Goal: Task Accomplishment & Management: Use online tool/utility

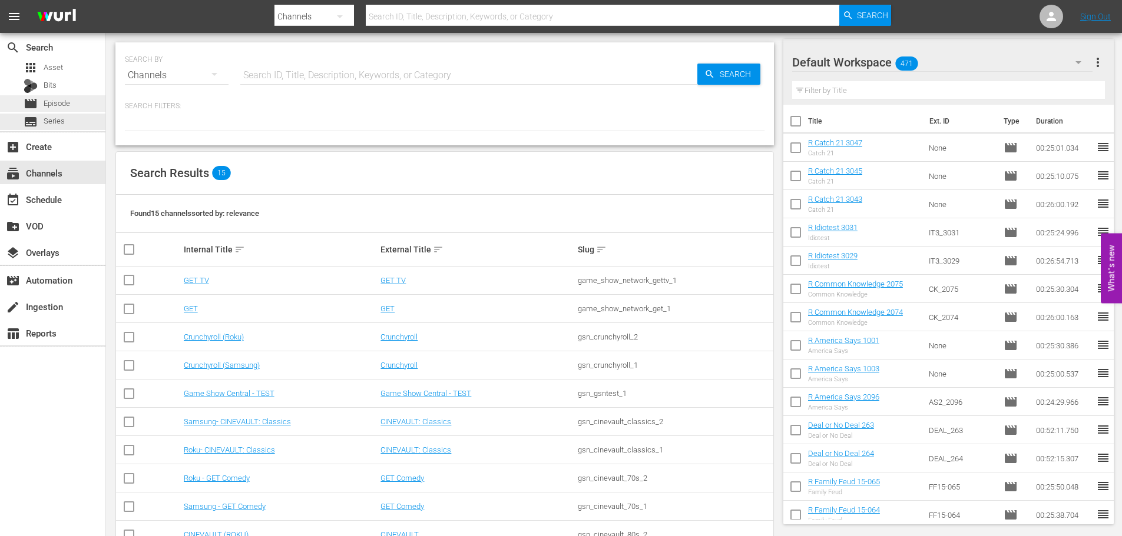
click at [77, 103] on div "movie Episode" at bounding box center [52, 103] width 105 height 16
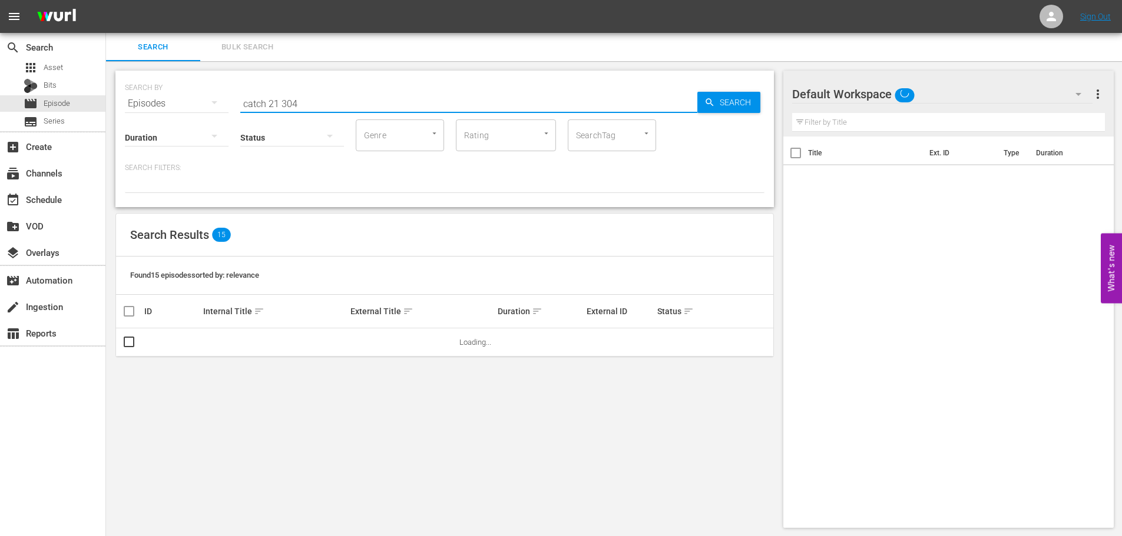
drag, startPoint x: 325, startPoint y: 98, endPoint x: 97, endPoint y: 31, distance: 238.0
click at [167, 96] on div "SEARCH BY Search By Episodes Search ID, Title, Description, Keywords, or Catego…" at bounding box center [445, 96] width 640 height 42
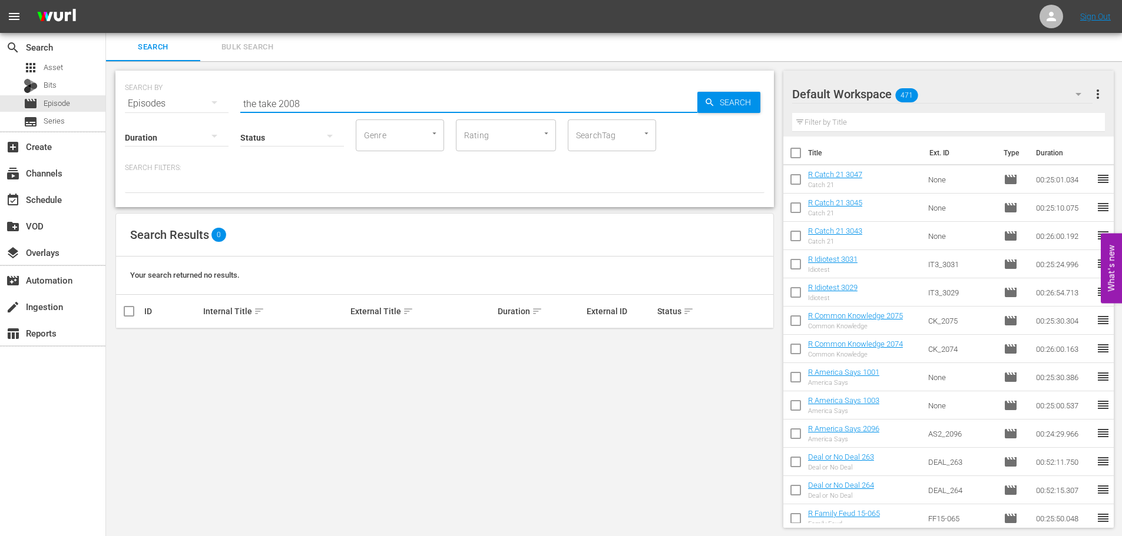
type input "the take 2008"
drag, startPoint x: 378, startPoint y: 102, endPoint x: 228, endPoint y: 97, distance: 150.3
click at [227, 97] on div "SEARCH BY Search By Episodes Search ID, Title, Description, Keywords, or Catego…" at bounding box center [445, 96] width 640 height 42
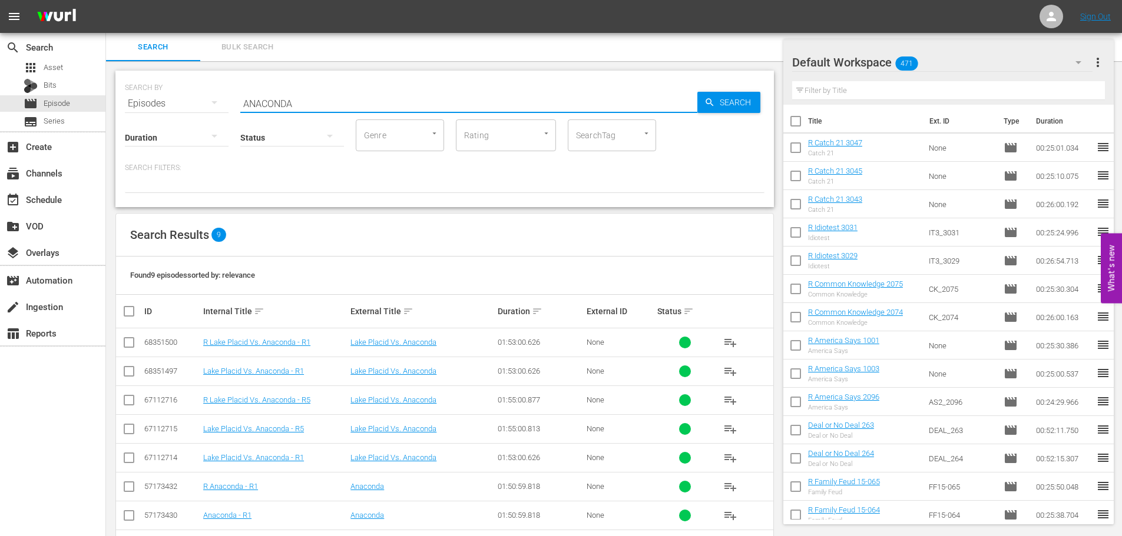
scroll to position [74, 0]
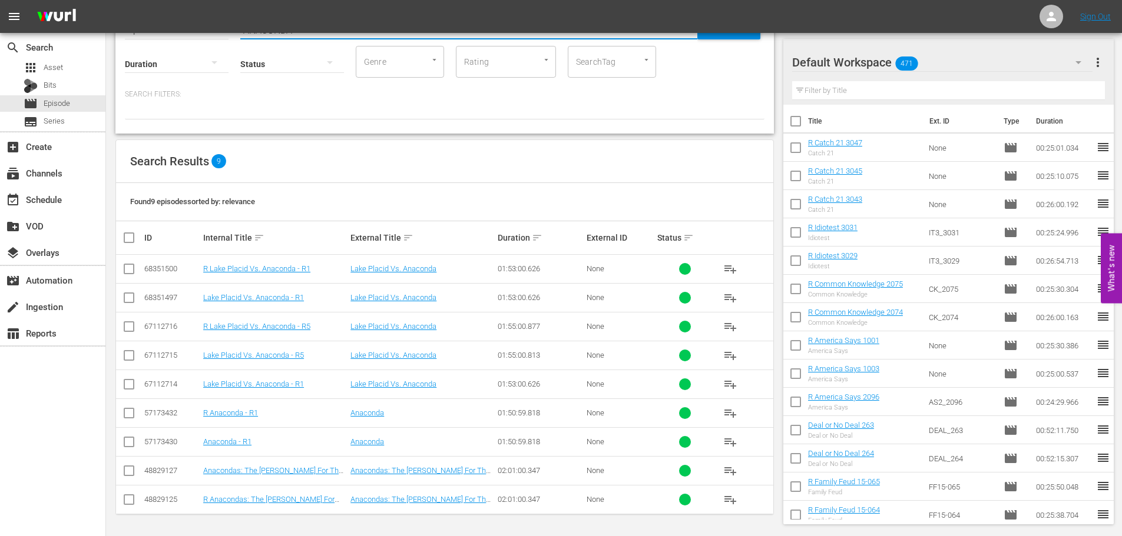
type input "ANACONDA"
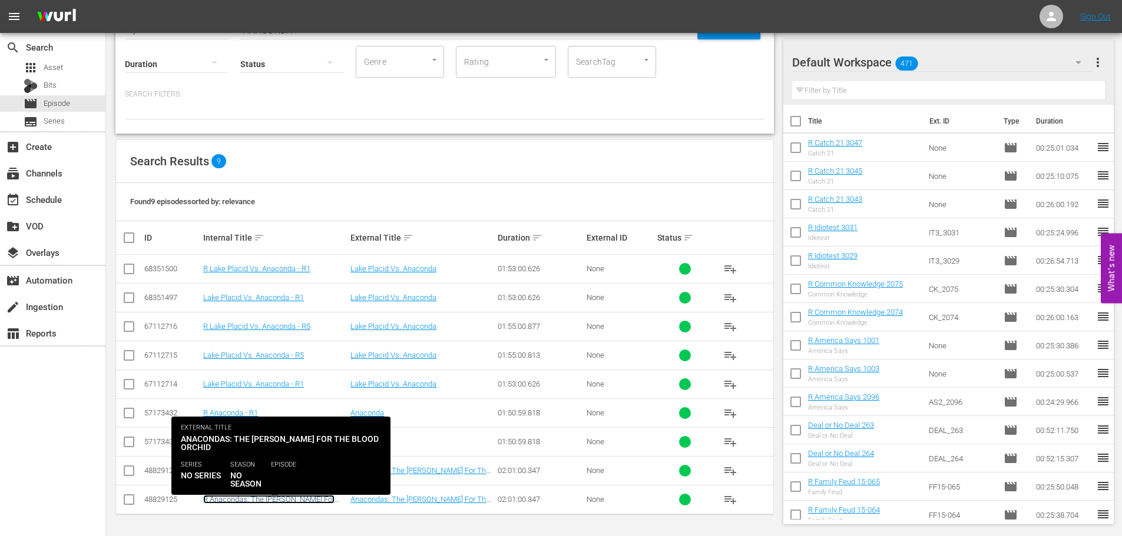
click at [283, 497] on link "R Anacondas: The [PERSON_NAME] For The Blood Orchid - R1" at bounding box center [268, 504] width 131 height 18
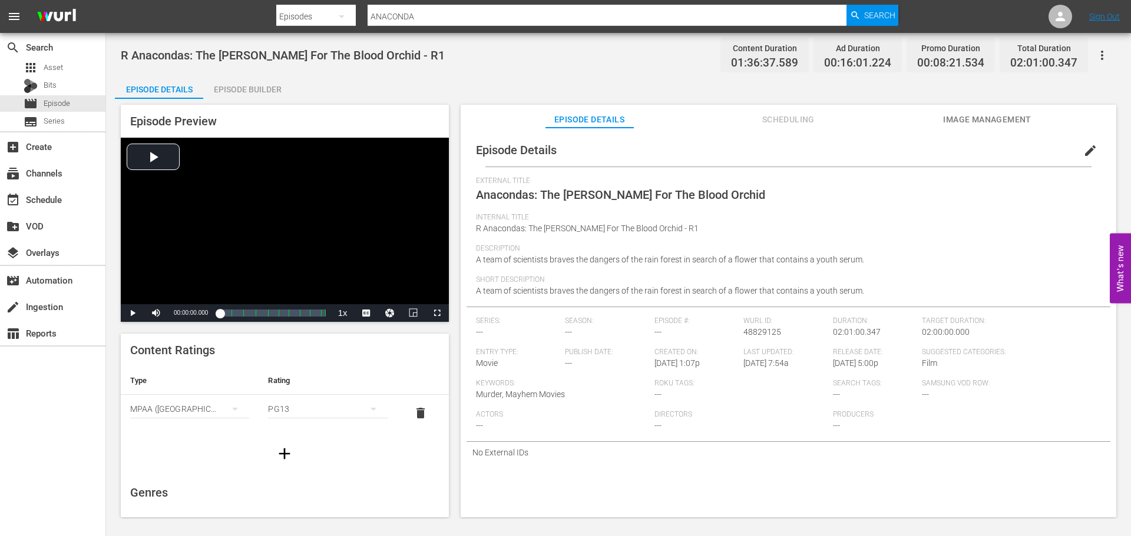
click at [853, 114] on div "Episode Details Scheduling Image Management" at bounding box center [788, 117] width 597 height 24
drag, startPoint x: 801, startPoint y: 119, endPoint x: 809, endPoint y: 124, distance: 9.3
click at [801, 120] on span "Scheduling" at bounding box center [788, 119] width 88 height 15
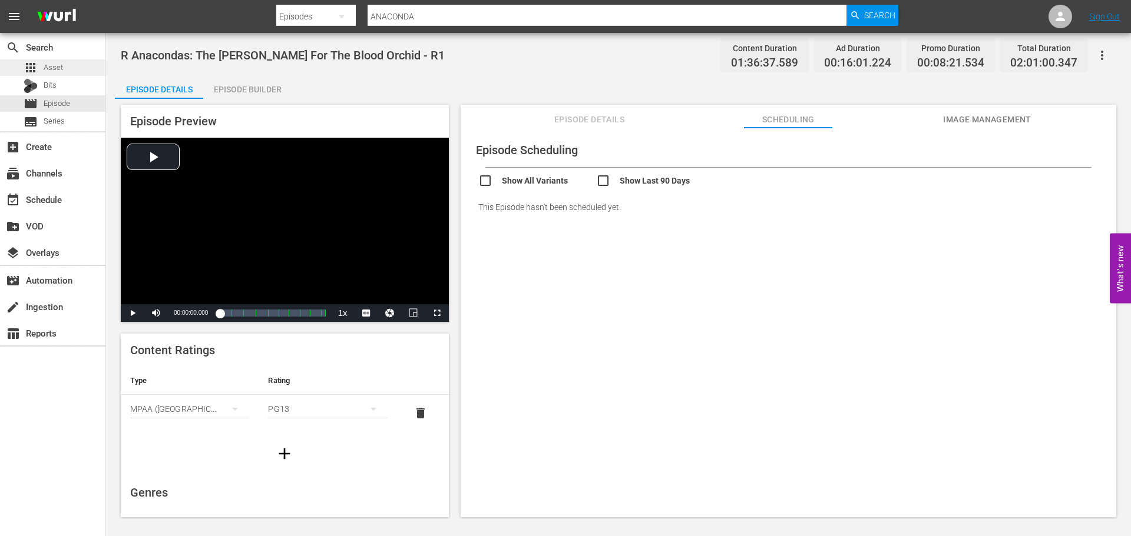
click at [80, 67] on div "apps Asset" at bounding box center [52, 67] width 105 height 16
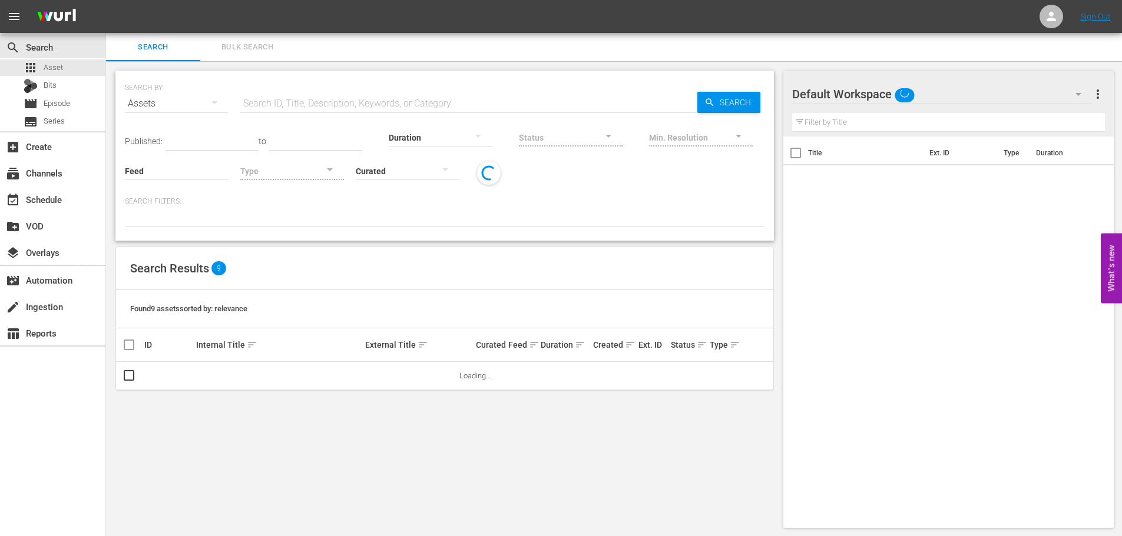
click at [326, 104] on input "text" at bounding box center [468, 104] width 457 height 28
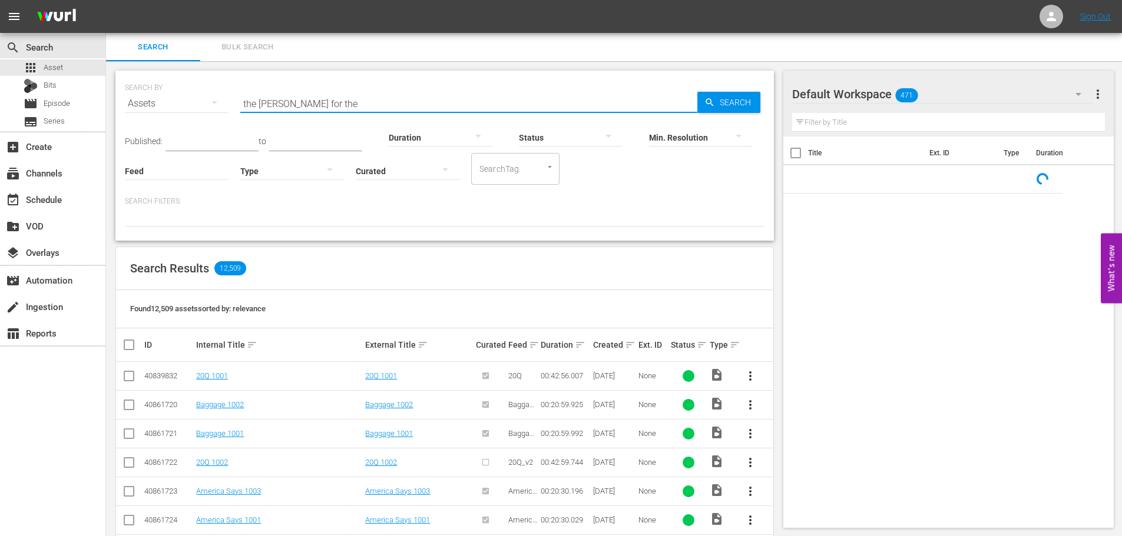
type input "the [PERSON_NAME] for the"
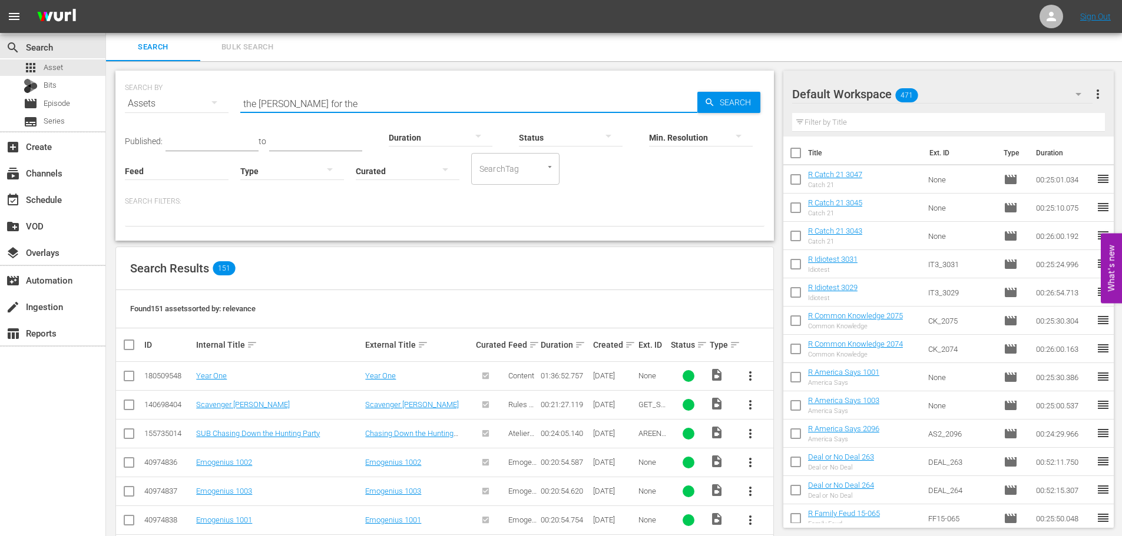
drag, startPoint x: 330, startPoint y: 99, endPoint x: 133, endPoint y: 77, distance: 198.5
click at [154, 93] on div "SEARCH BY Search By Assets Search ID, Title, Description, Keywords, or Category…" at bounding box center [445, 96] width 640 height 42
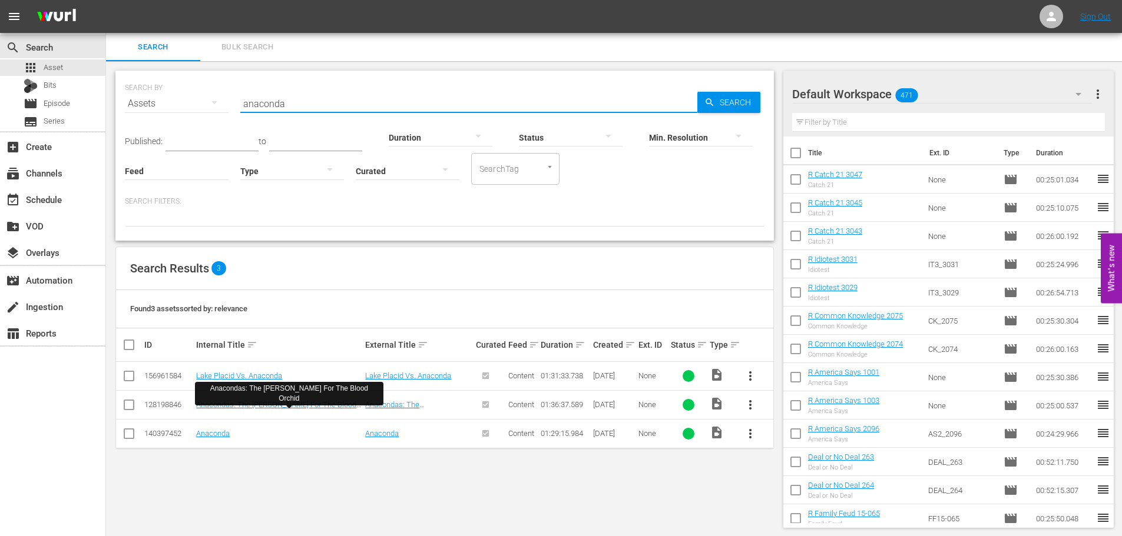
type input "anaconda"
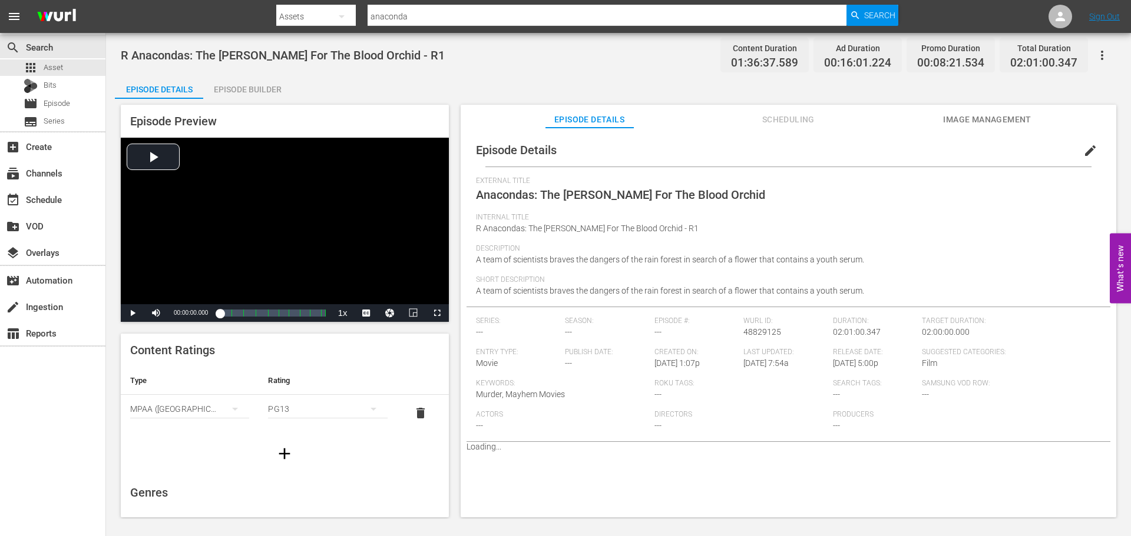
click at [786, 123] on span "Scheduling" at bounding box center [788, 119] width 88 height 15
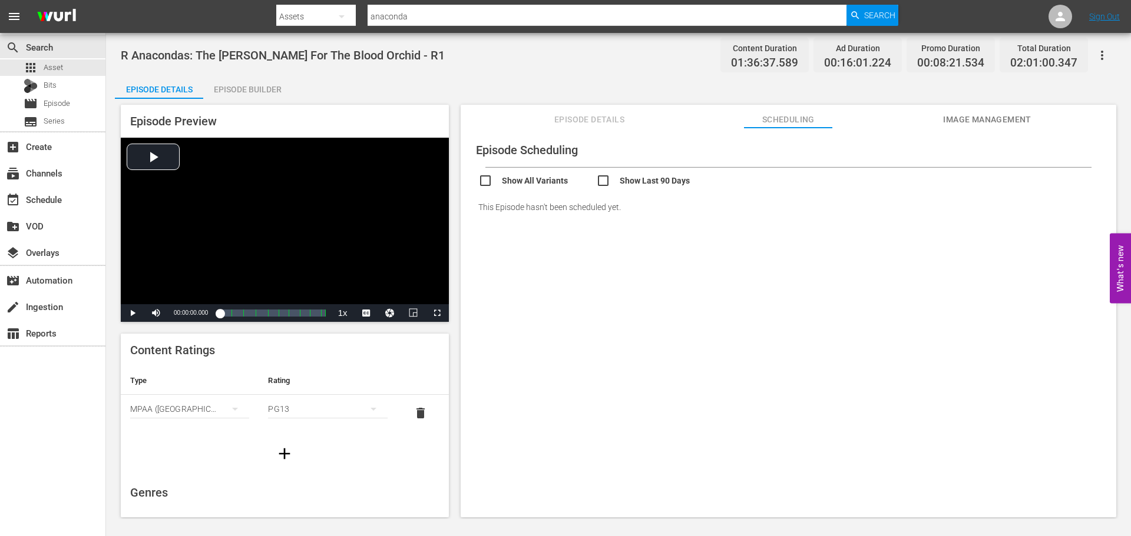
click at [254, 95] on div "Episode Builder" at bounding box center [247, 89] width 88 height 28
